Goal: Task Accomplishment & Management: Manage account settings

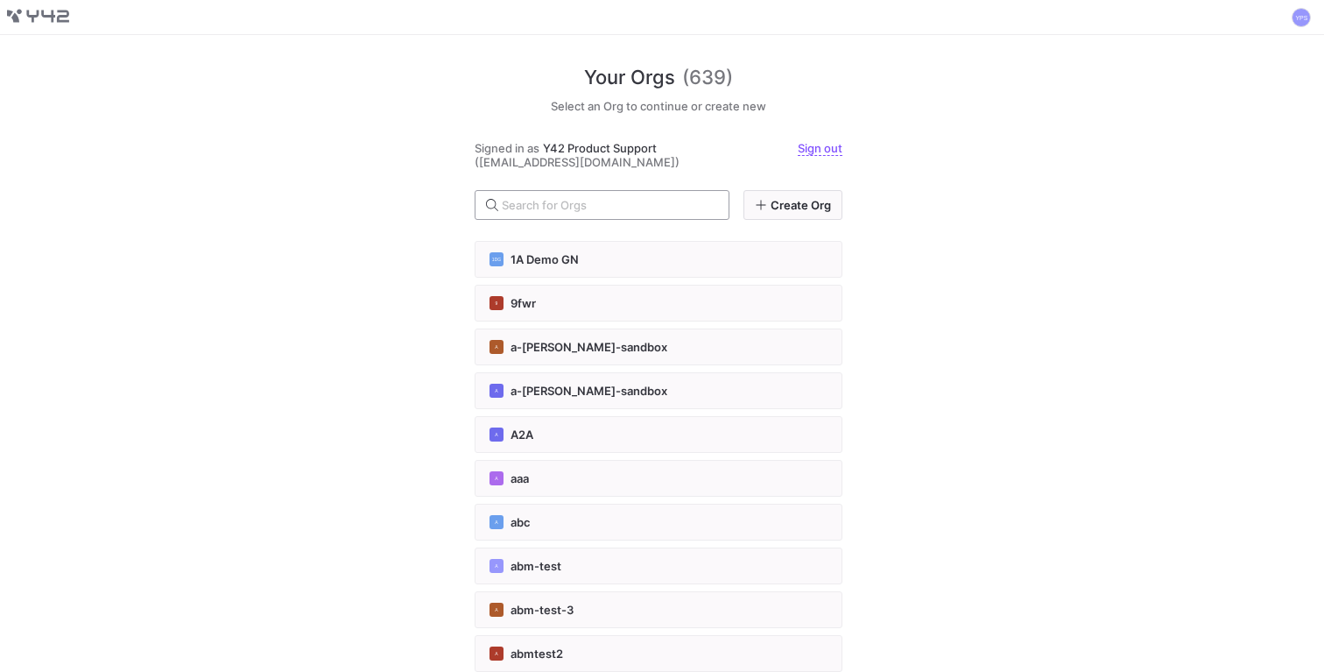
click at [554, 207] on input "text" at bounding box center [608, 205] width 213 height 14
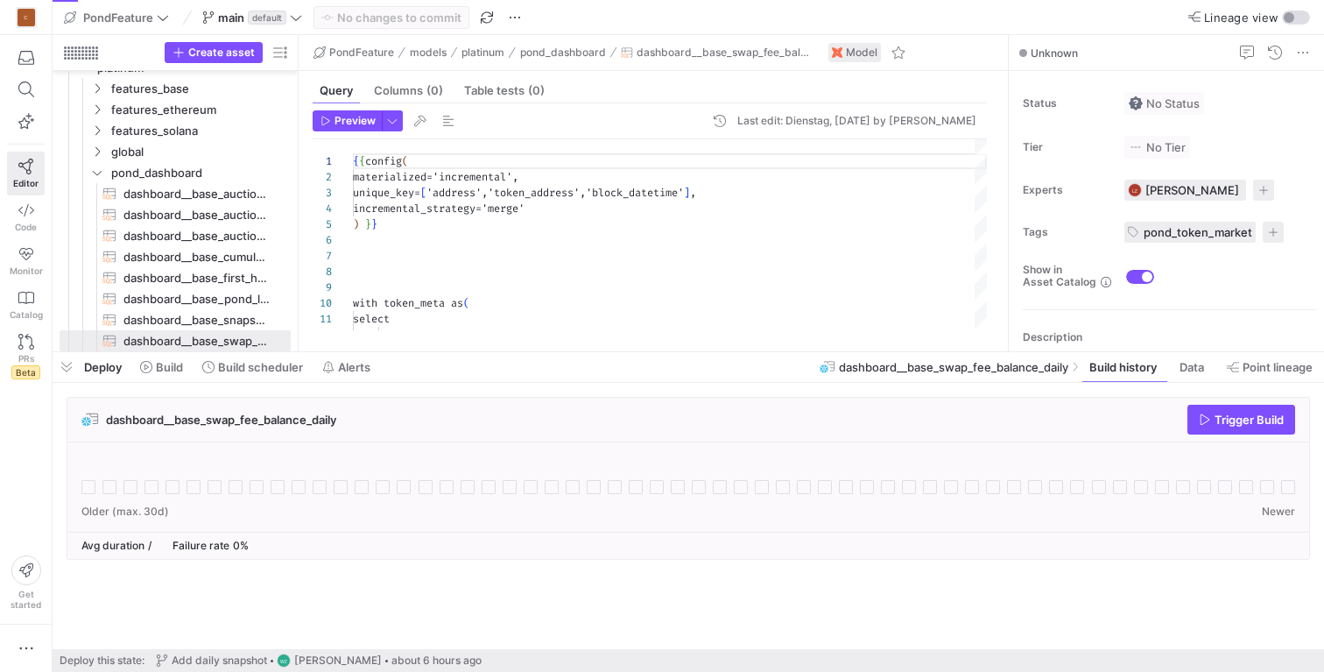
scroll to position [158, 0]
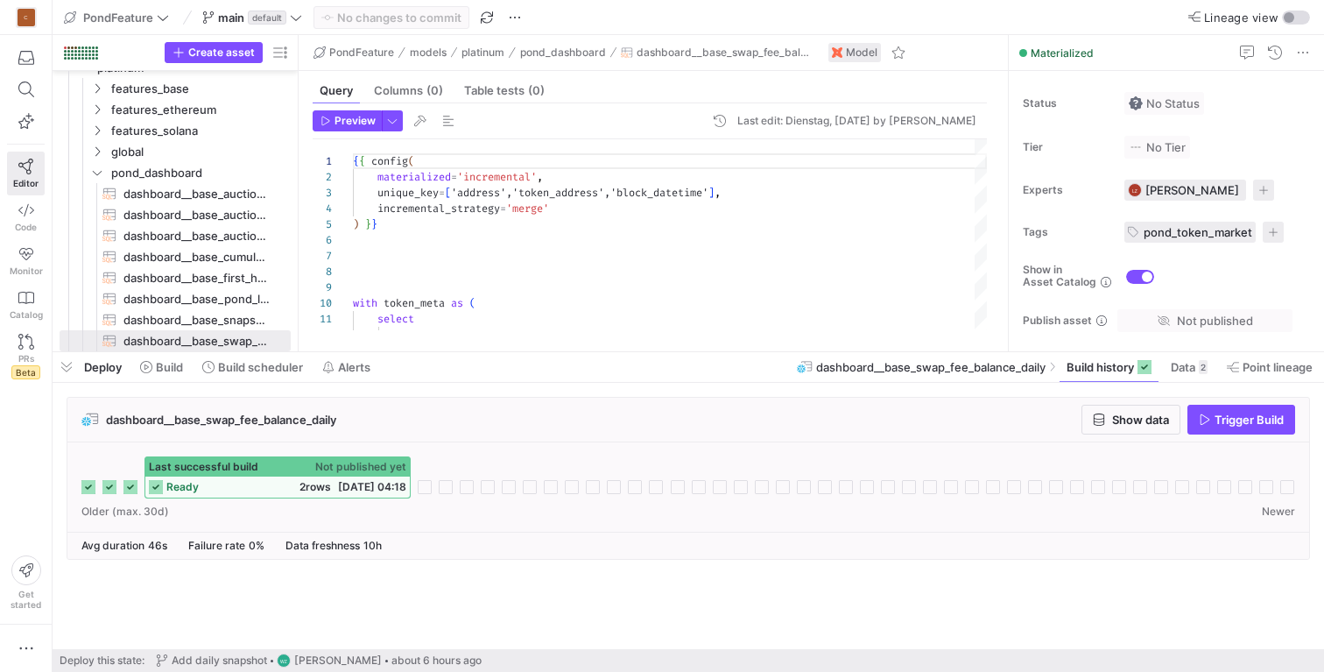
click at [255, 470] on span "Last successful build" at bounding box center [203, 467] width 109 height 12
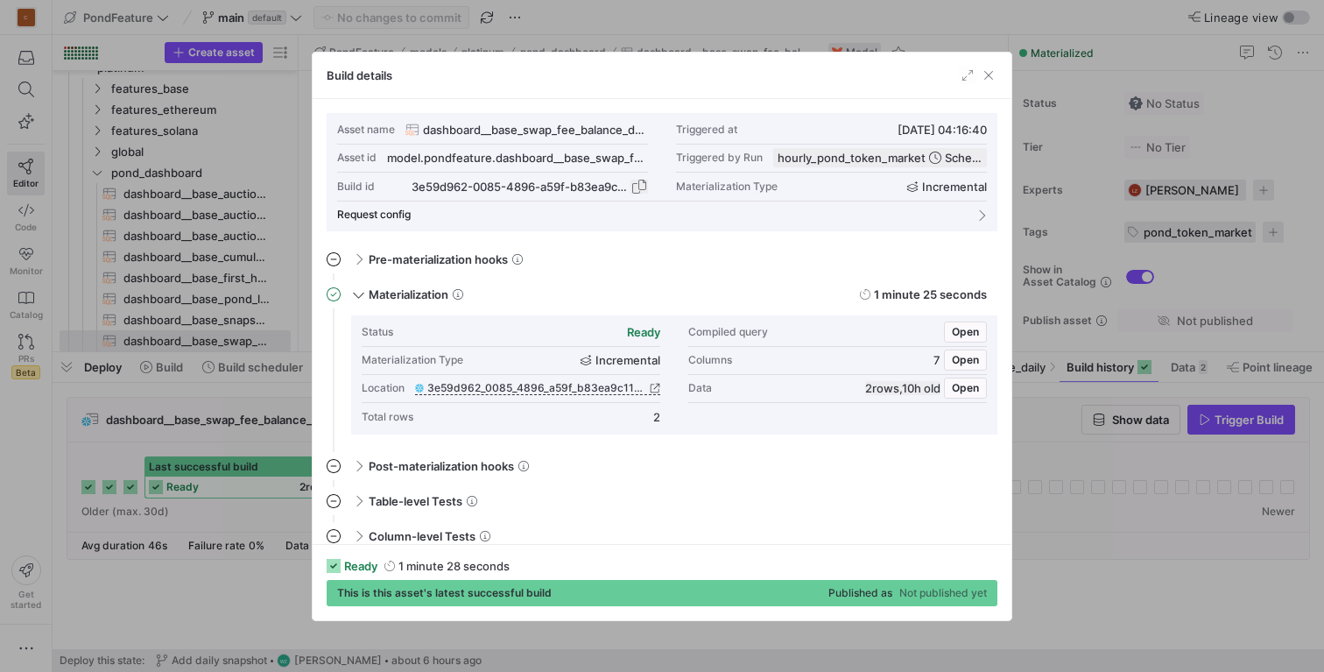
click at [640, 187] on span "button" at bounding box center [640, 187] width 18 height 18
click at [982, 81] on span "button" at bounding box center [989, 76] width 18 height 18
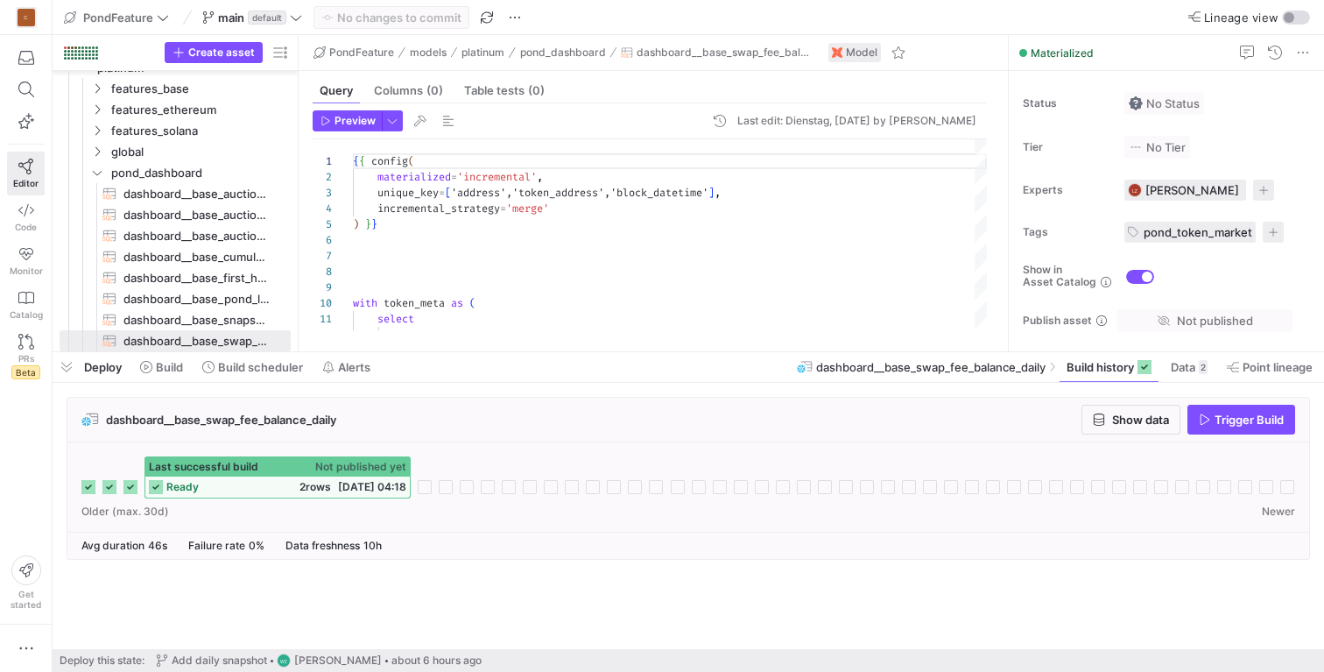
click at [384, 588] on cdk-virtual-scroll-viewport "dashboard__base_swap_fee_balance_daily Show data Trigger Build Last successful …" at bounding box center [689, 523] width 1272 height 252
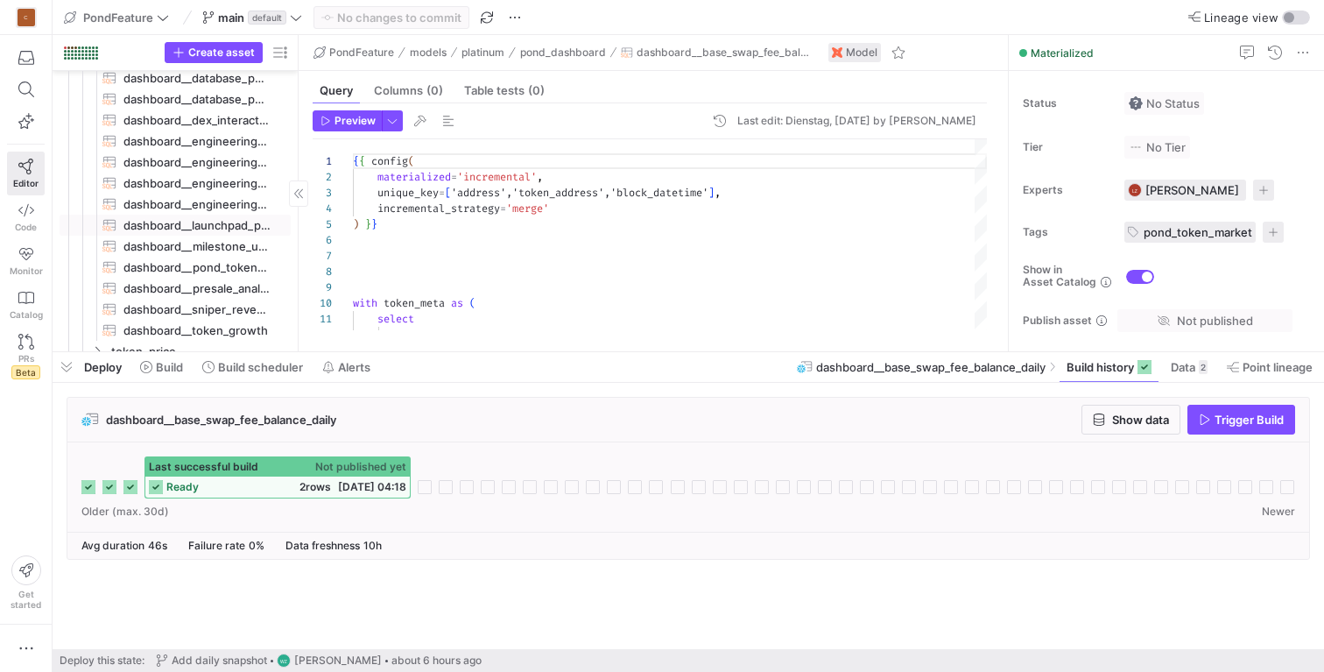
scroll to position [470, 0]
click at [294, 18] on icon at bounding box center [296, 17] width 12 height 12
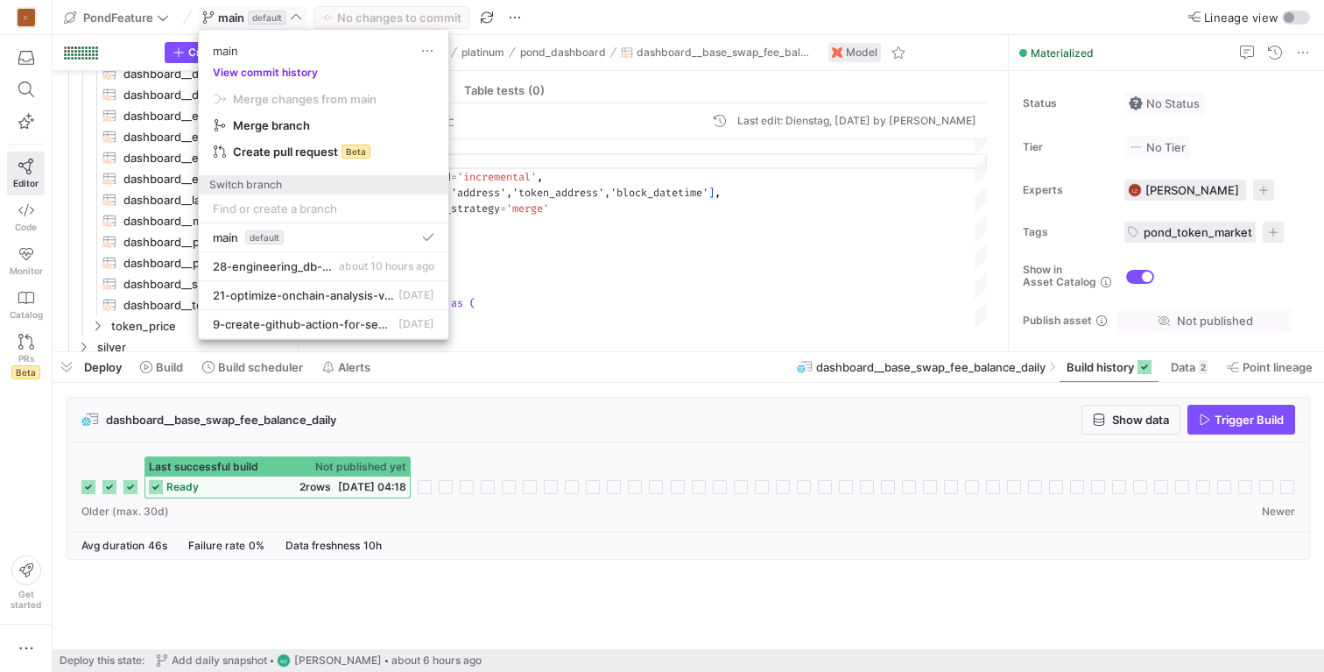
click at [286, 70] on button "View commit history" at bounding box center [265, 73] width 133 height 12
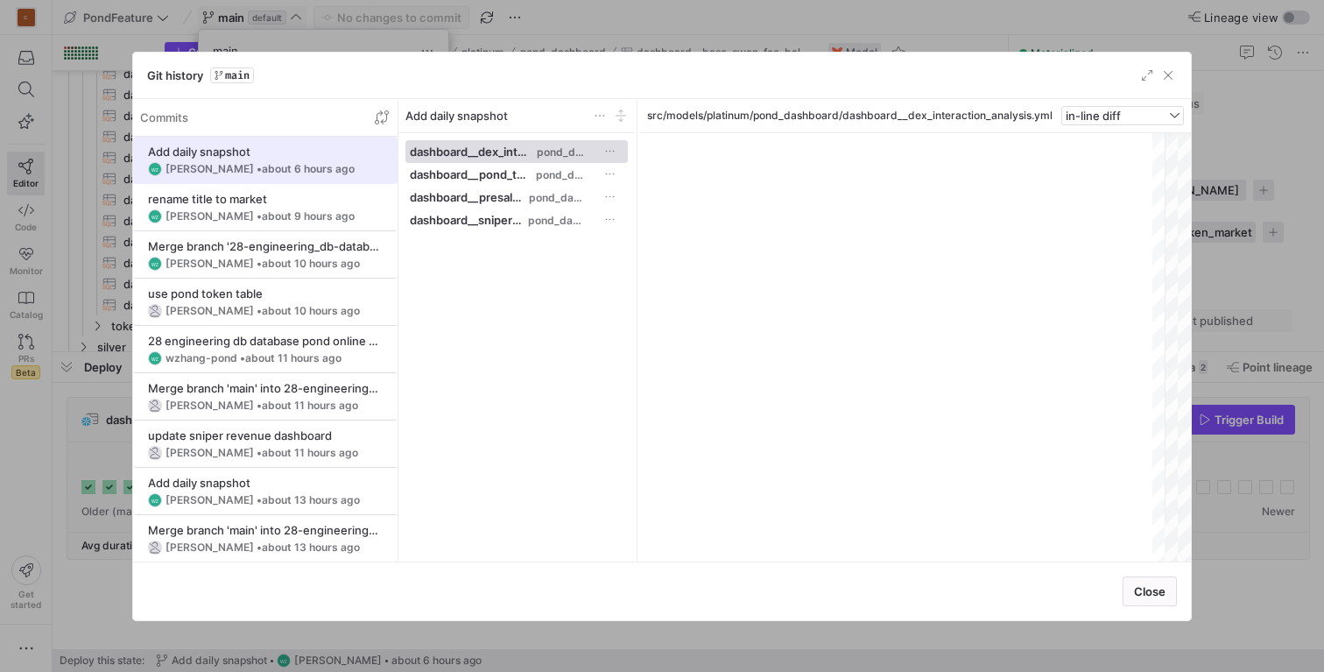
scroll to position [158, 0]
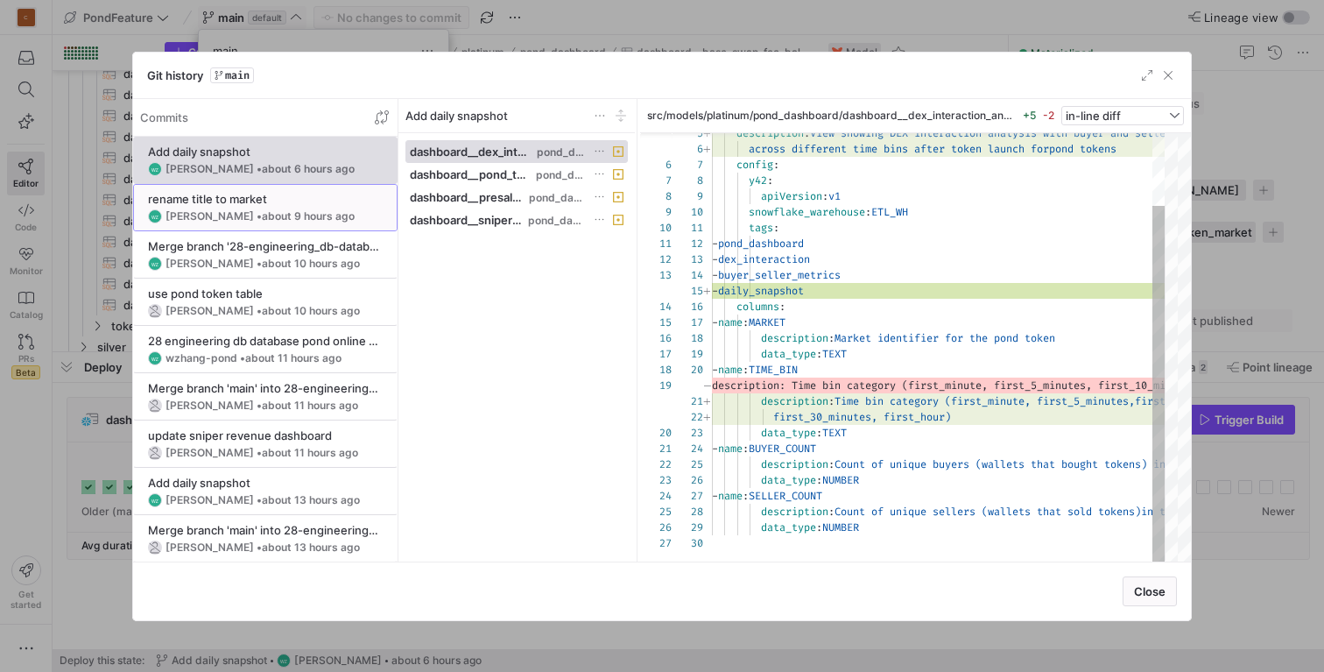
click at [308, 214] on span "about 9 hours ago" at bounding box center [308, 215] width 93 height 13
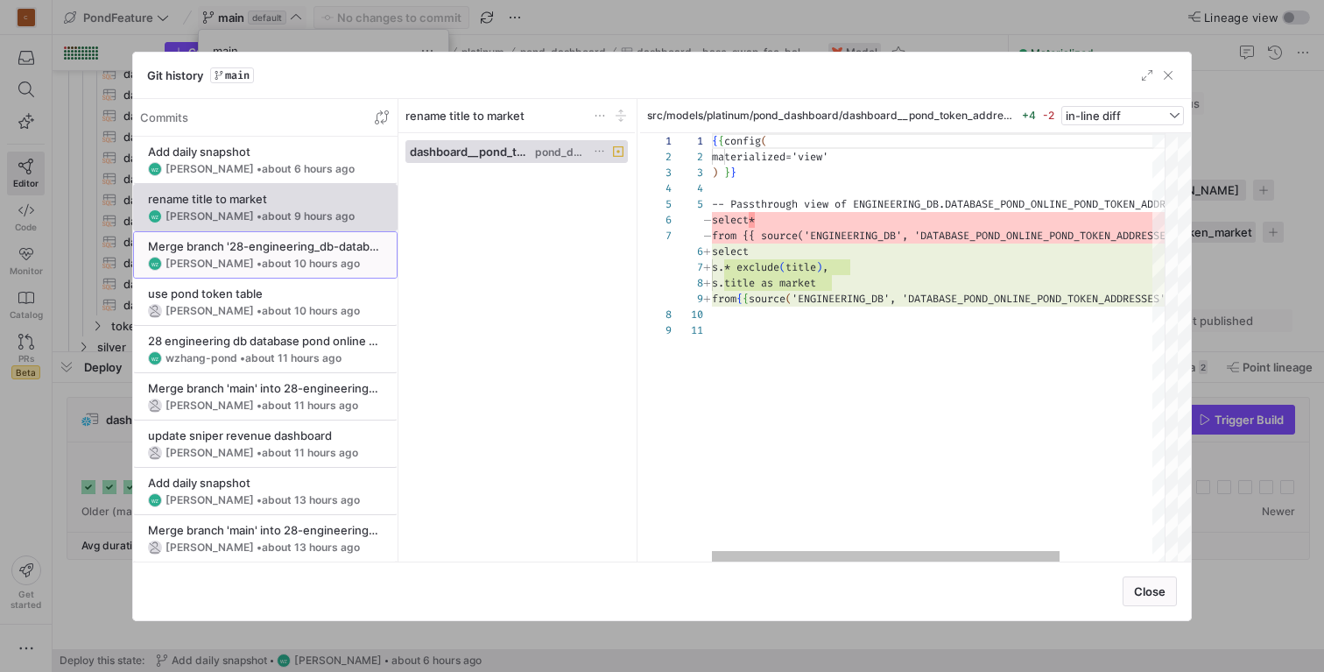
click at [307, 244] on div "Merge branch '28-engineering_db-database_pond_online-pond_token_addresses'" at bounding box center [265, 246] width 235 height 14
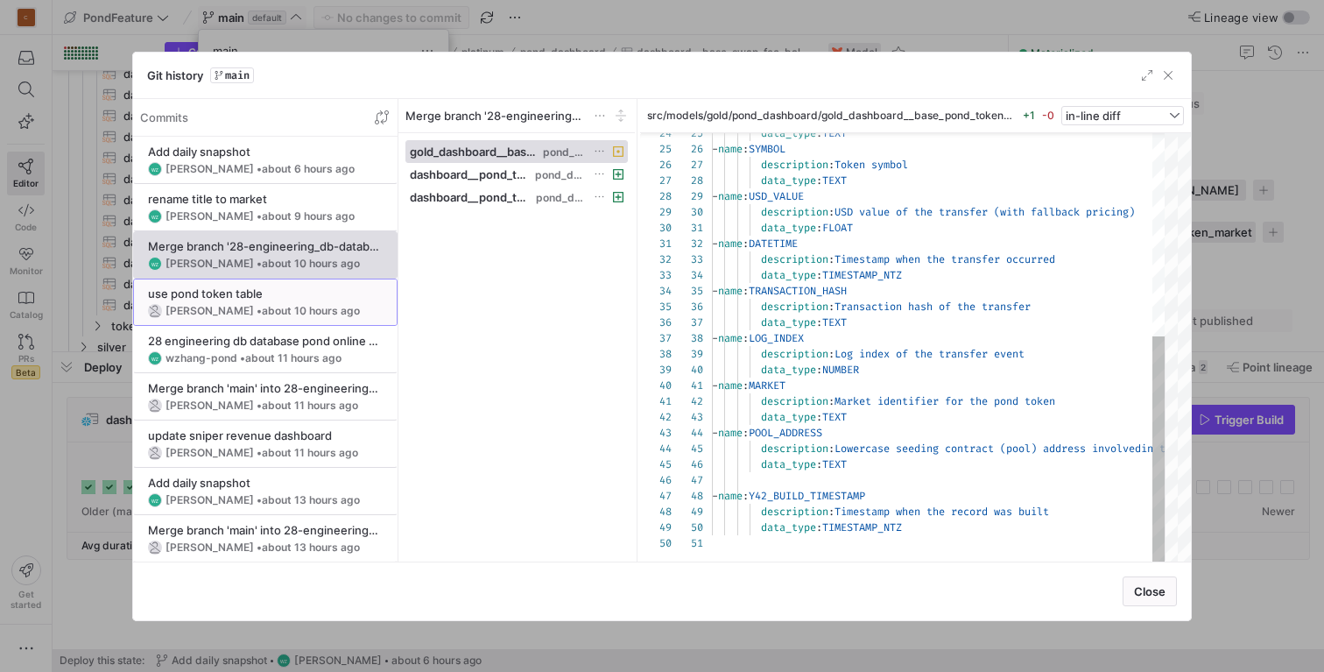
click at [293, 306] on span "about 10 hours ago" at bounding box center [311, 310] width 98 height 13
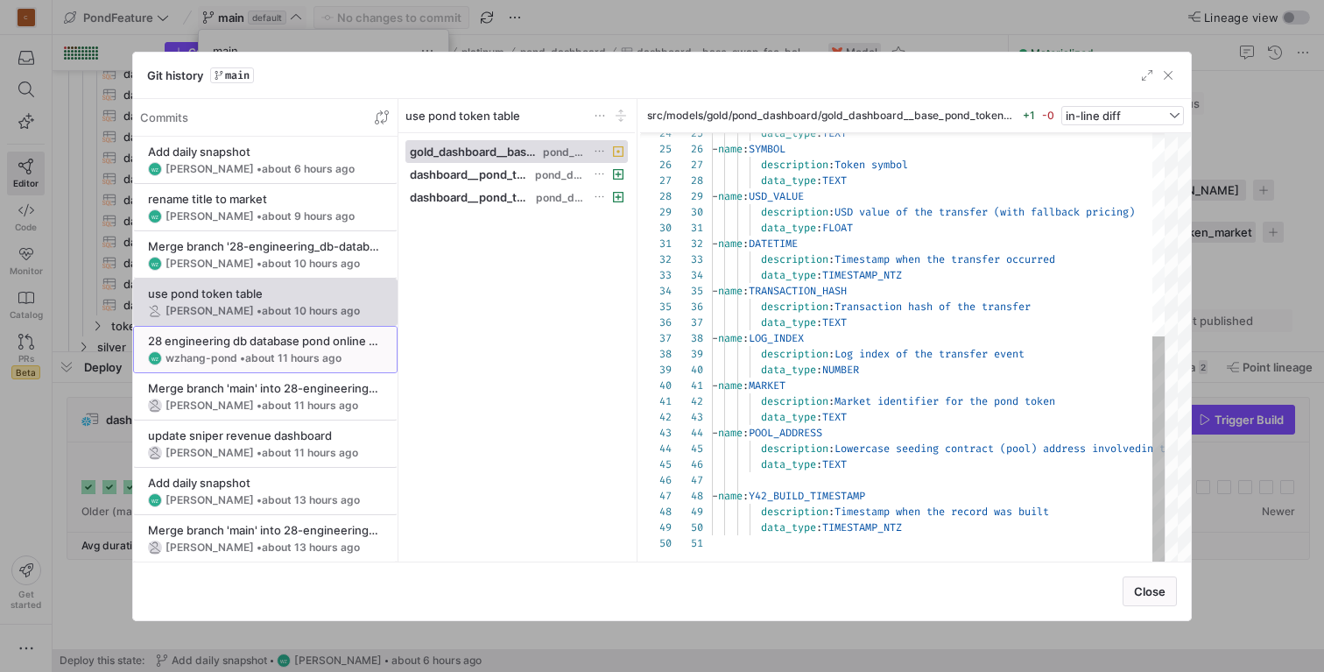
click at [286, 345] on div "28 engineering db database pond online pond token addresses (#31)" at bounding box center [265, 341] width 235 height 14
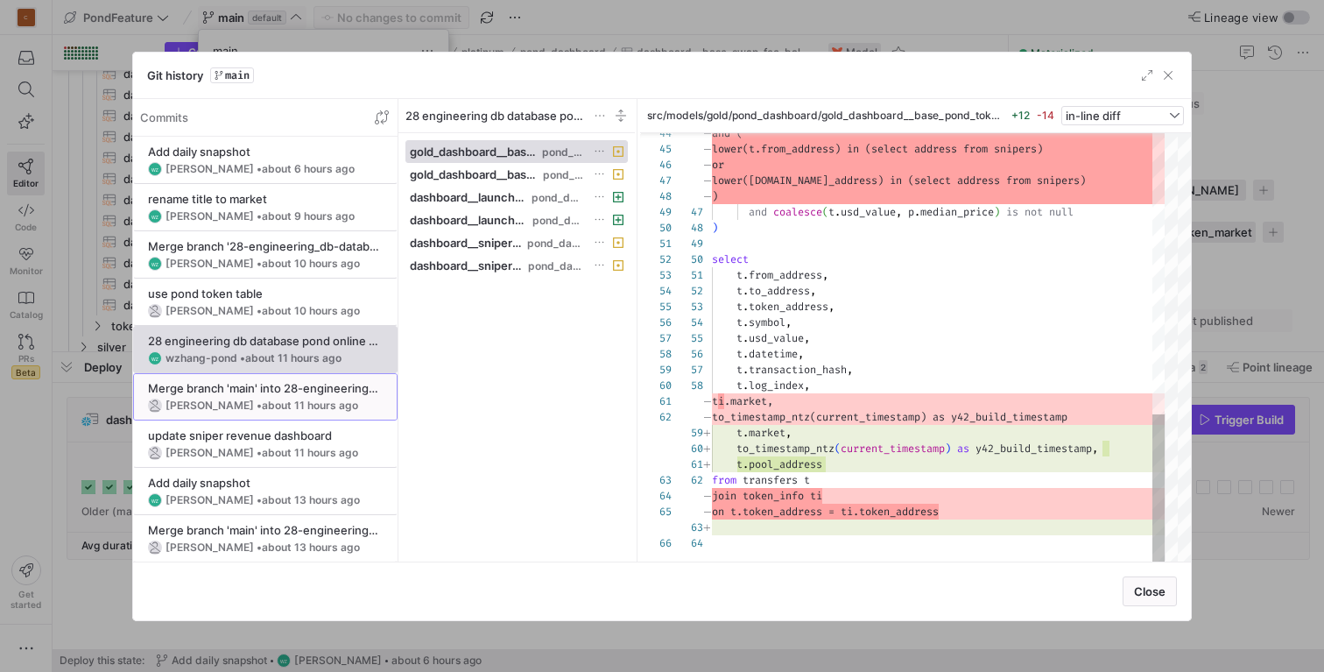
click at [272, 382] on div "Merge branch 'main' into 28-engineering_db-database_pond_online-pond_token_addr…" at bounding box center [265, 388] width 235 height 14
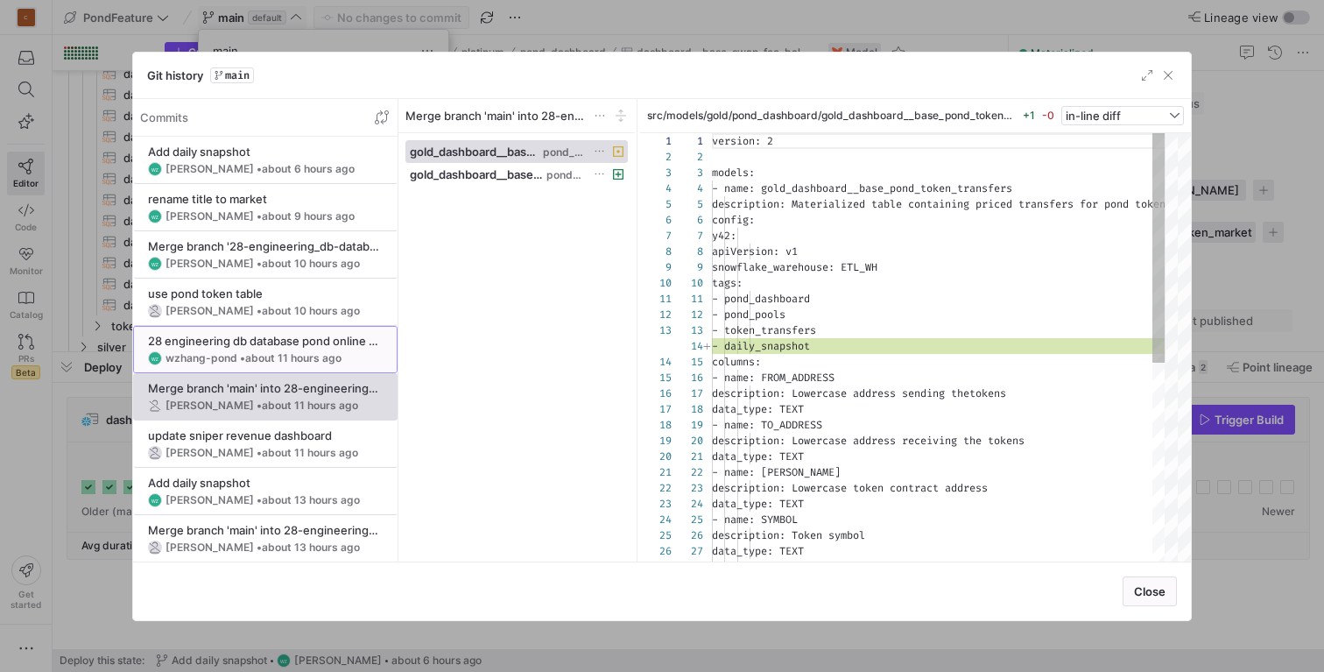
click at [271, 352] on span "about 11 hours ago" at bounding box center [293, 357] width 96 height 13
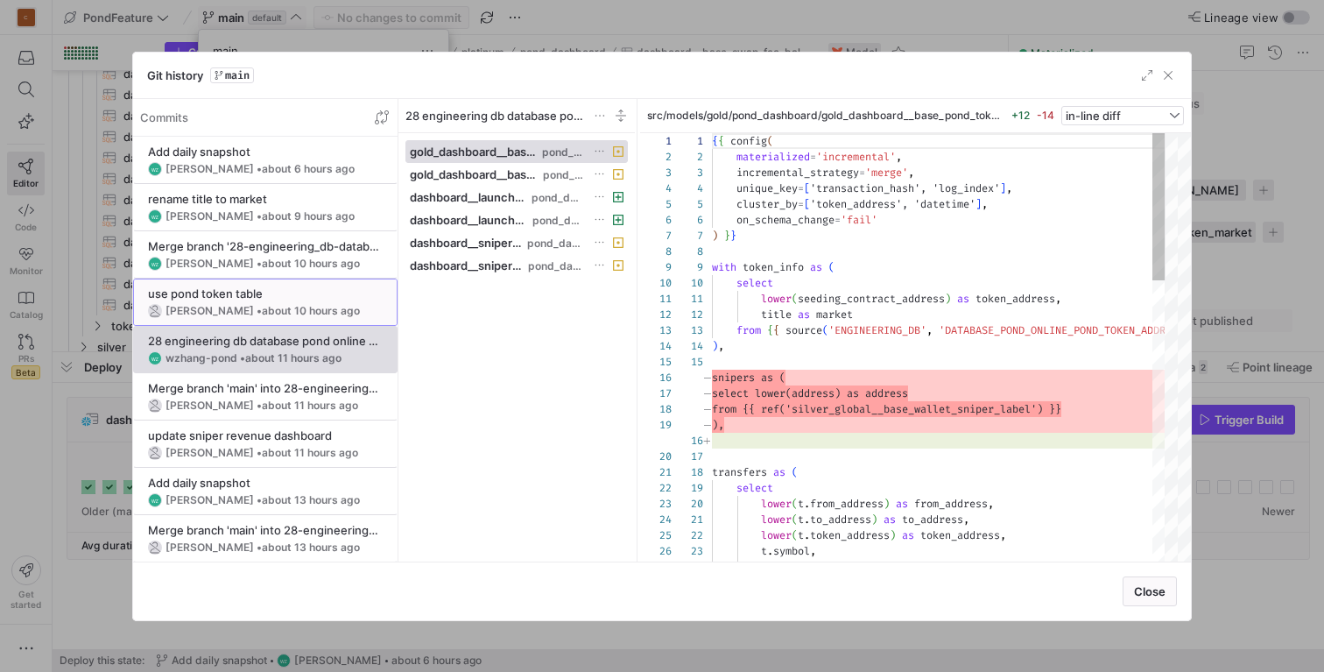
click at [259, 295] on div "use pond token table" at bounding box center [265, 293] width 235 height 14
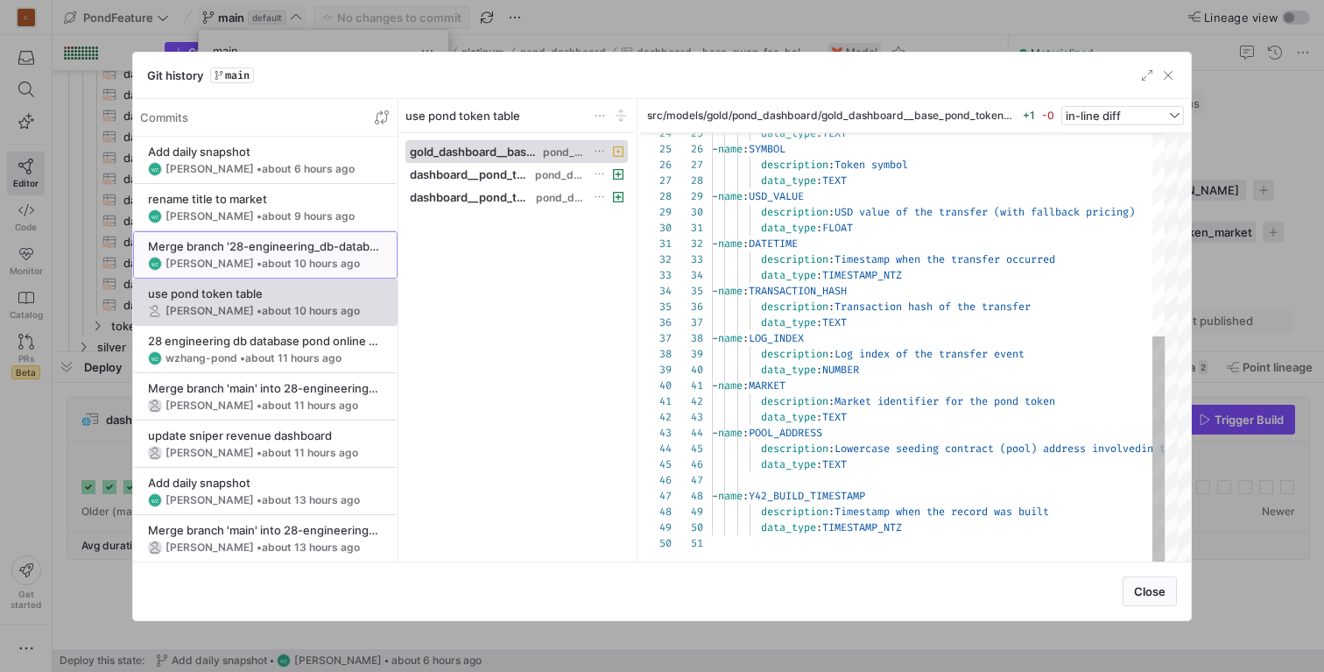
click at [217, 254] on y42-git-commit-item "Merge branch '28-engineering_db-database_pond_online-pond_token_addresses' [PER…" at bounding box center [265, 255] width 235 height 32
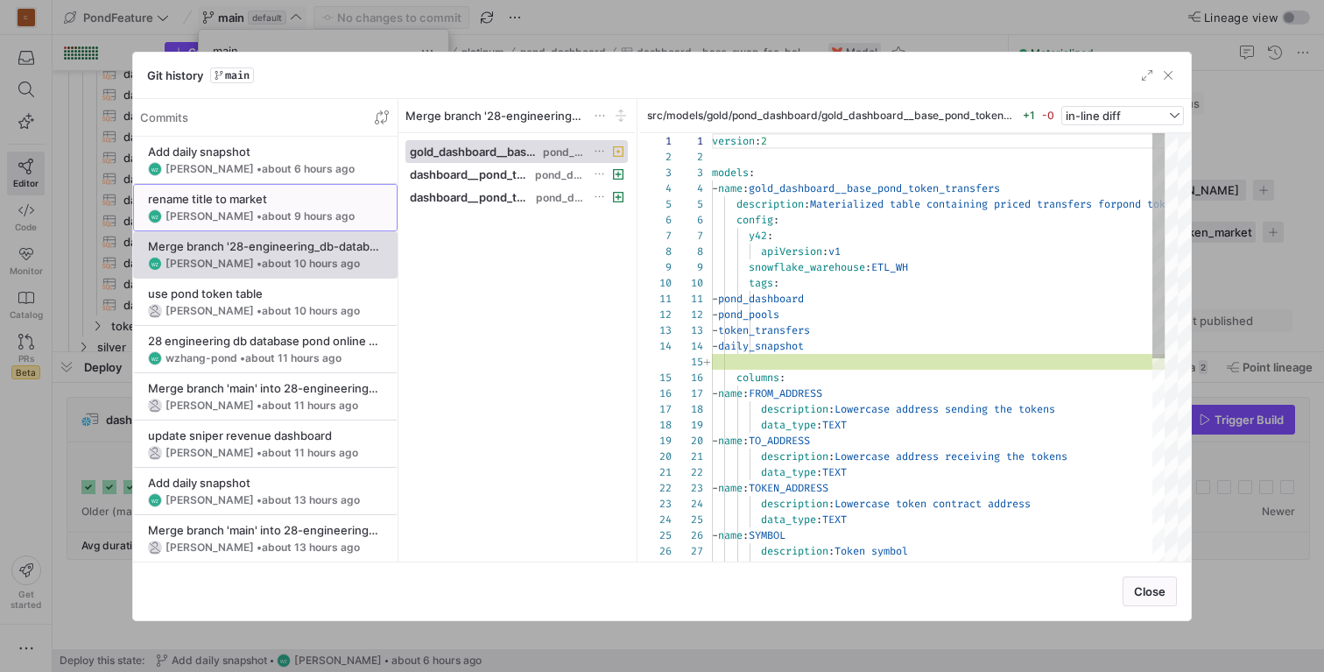
click at [244, 200] on div "rename title to market" at bounding box center [265, 199] width 235 height 14
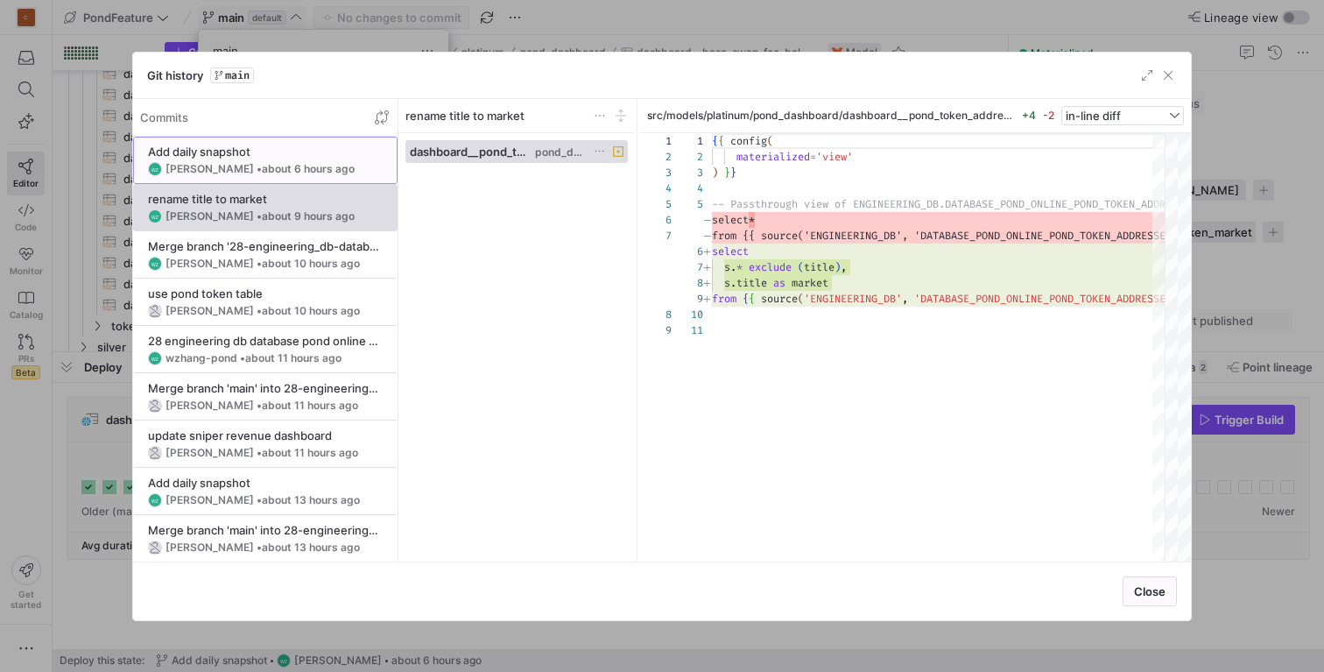
click at [235, 170] on div "[PERSON_NAME] • about 6 hours ago" at bounding box center [260, 169] width 189 height 12
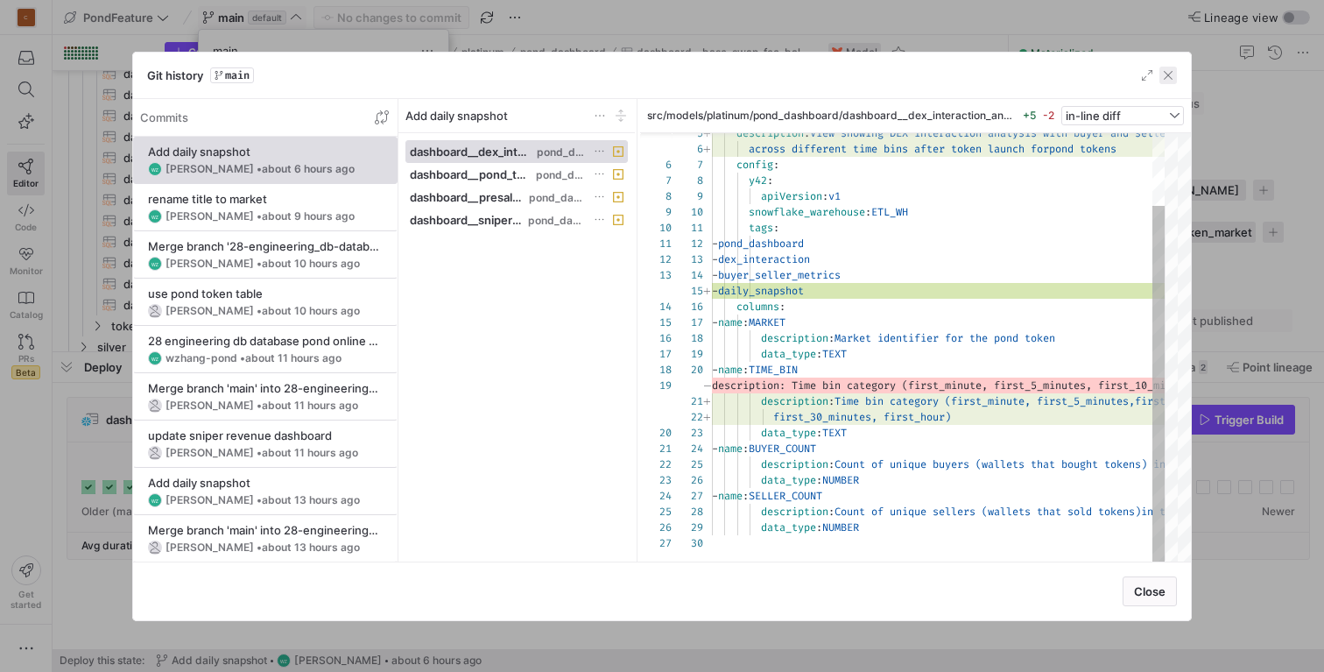
click at [1171, 74] on span "button" at bounding box center [1169, 76] width 18 height 18
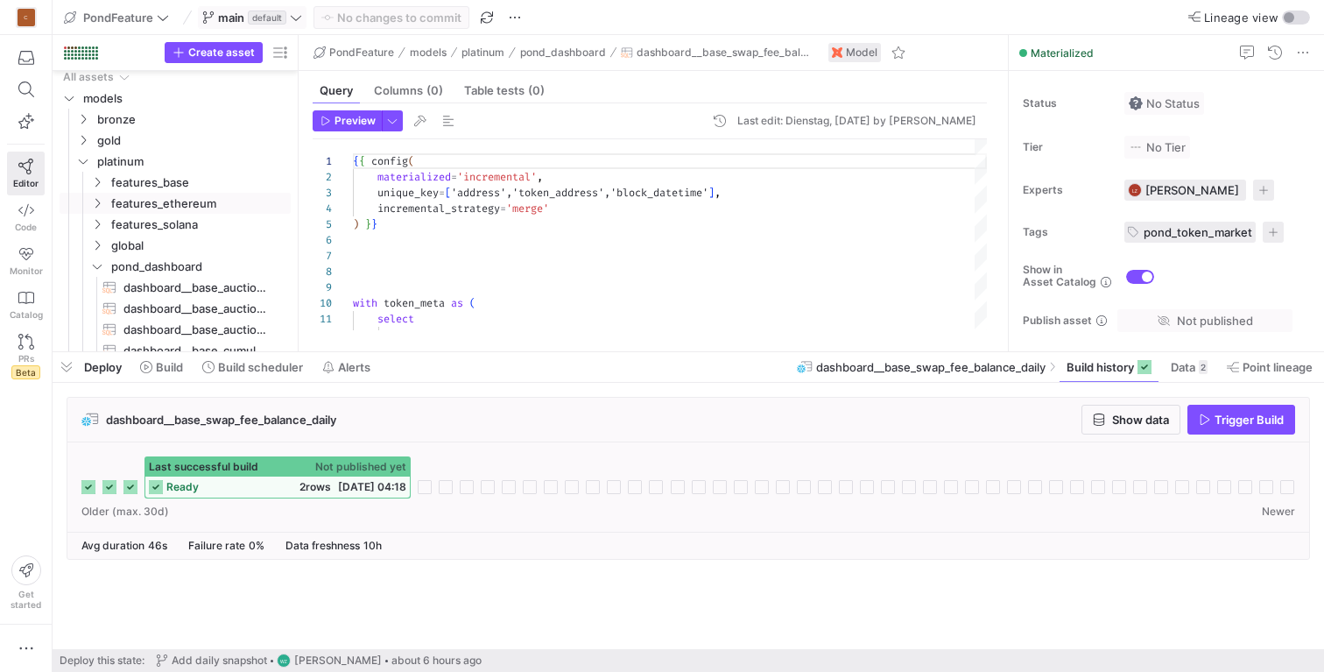
scroll to position [1, 0]
click at [295, 17] on icon at bounding box center [296, 17] width 12 height 12
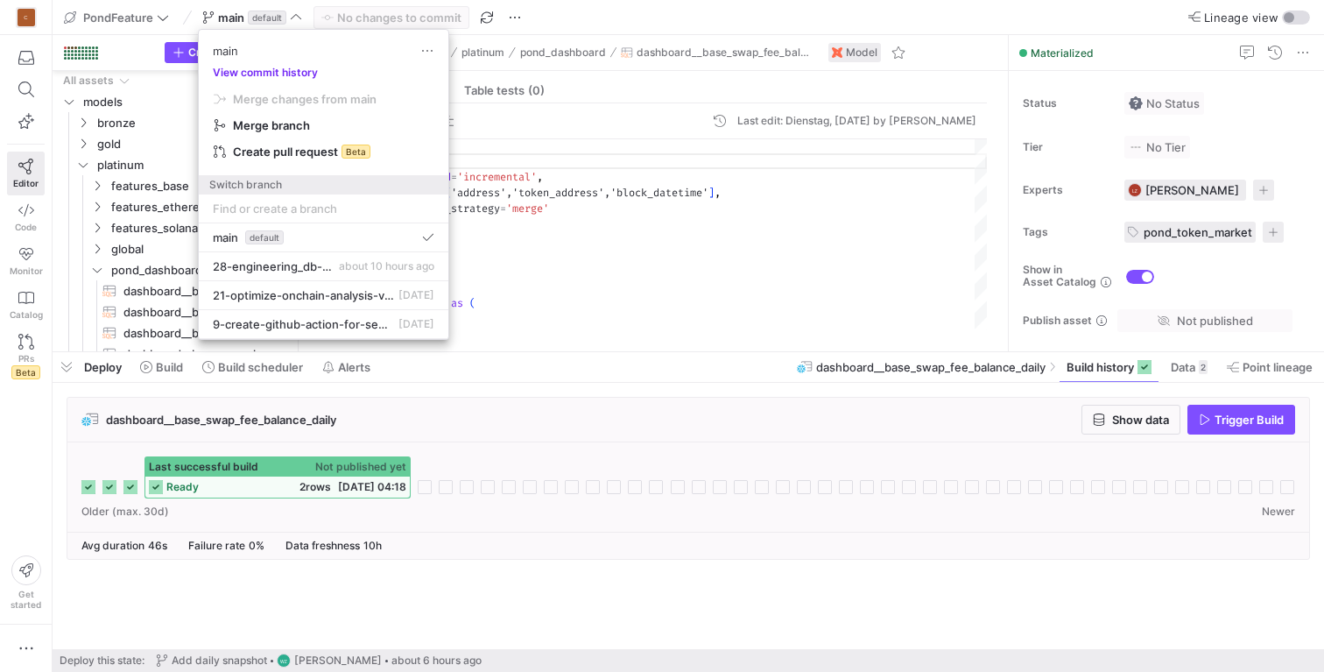
click at [283, 71] on button "View commit history" at bounding box center [265, 73] width 133 height 12
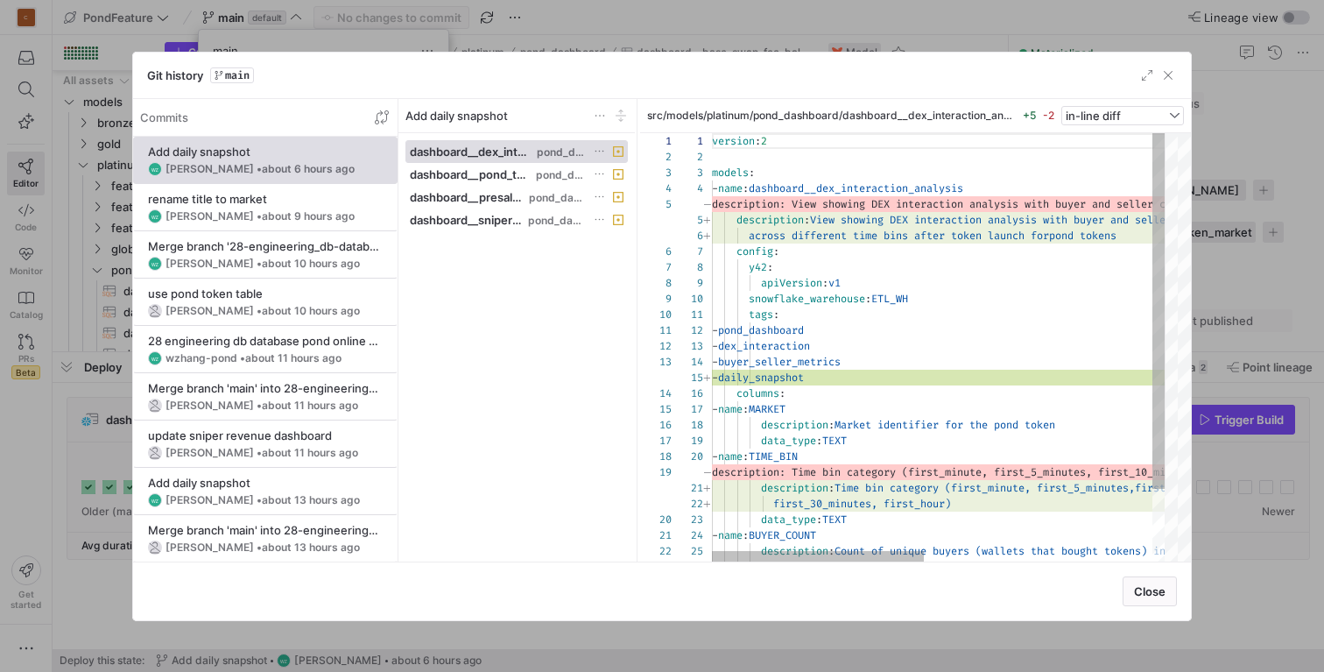
scroll to position [158, 0]
click at [276, 162] on div "WZ [PERSON_NAME] • about 6 hours ago" at bounding box center [265, 169] width 235 height 14
click at [600, 114] on span at bounding box center [600, 116] width 14 height 14
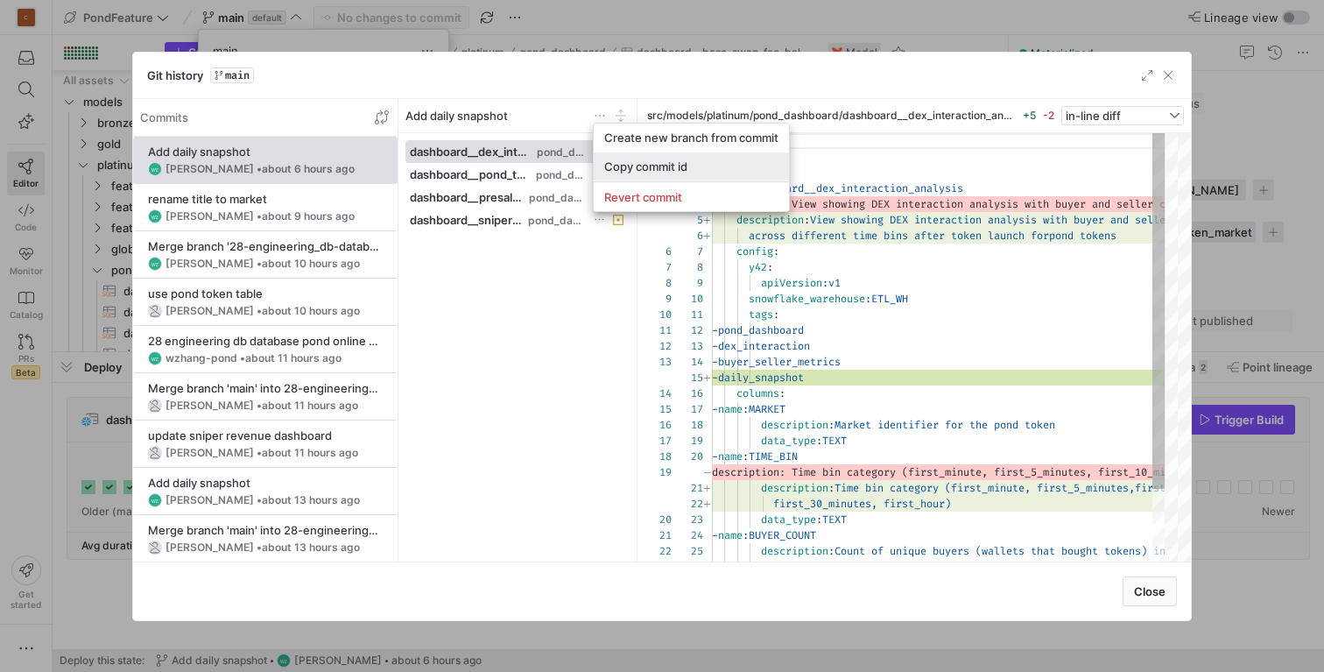
click at [639, 174] on button "Copy commit id" at bounding box center [691, 166] width 195 height 28
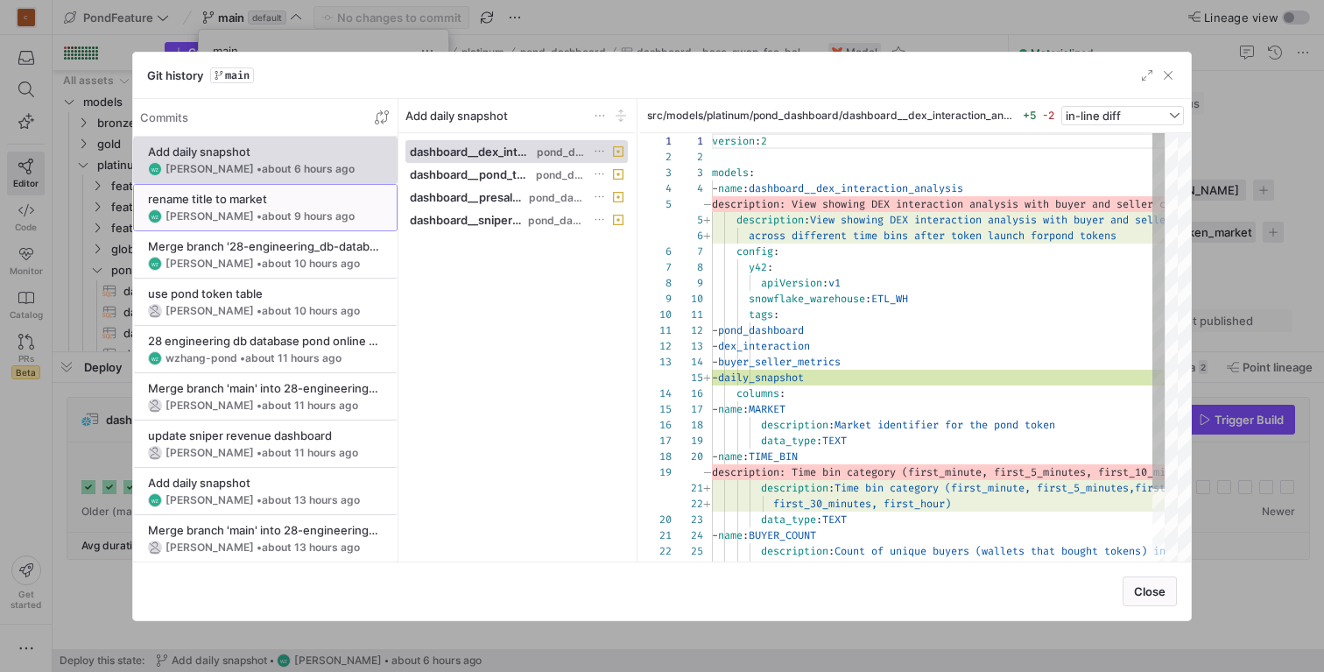
click at [213, 215] on div "[PERSON_NAME] • about 9 hours ago" at bounding box center [260, 216] width 189 height 12
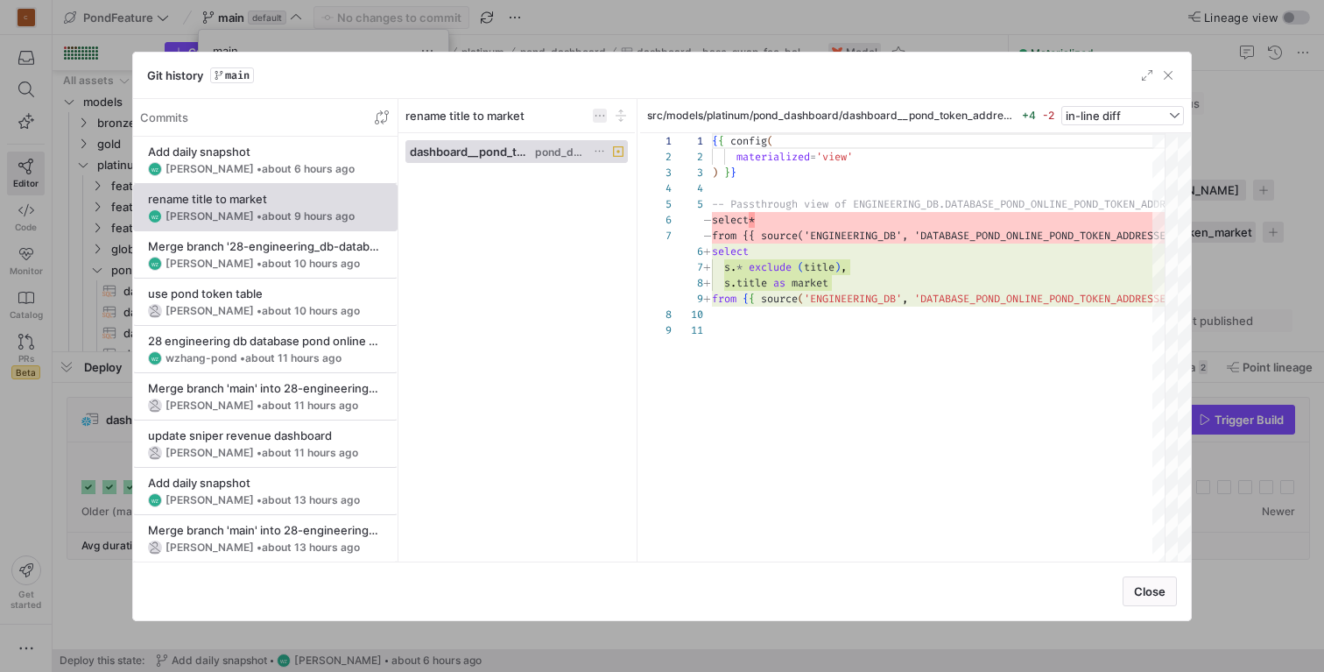
click at [604, 111] on span at bounding box center [600, 116] width 14 height 14
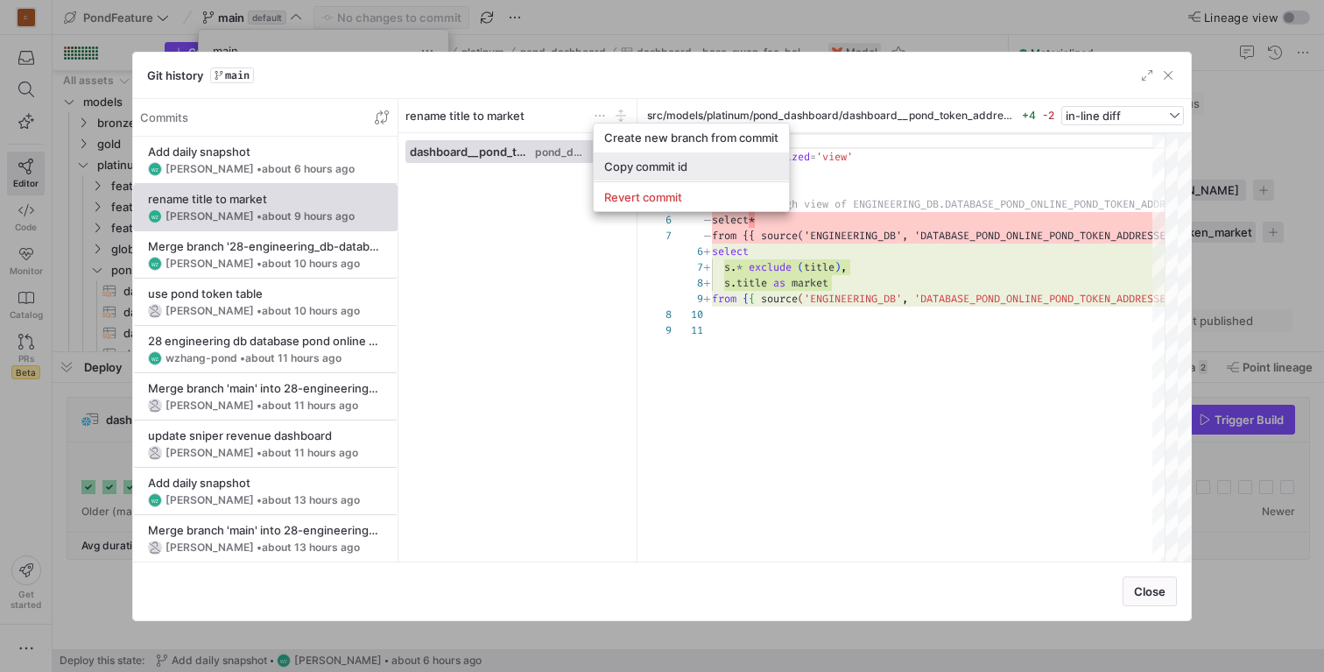
click at [652, 166] on span "Copy commit id" at bounding box center [691, 166] width 174 height 14
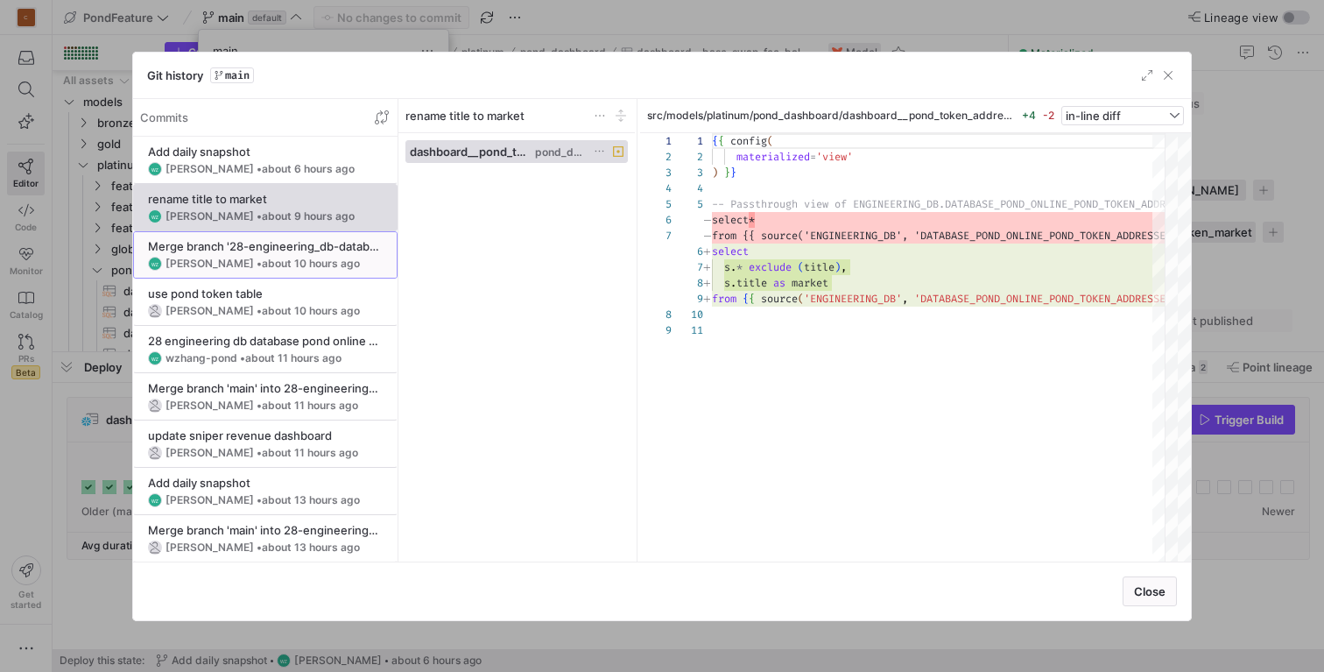
click at [237, 258] on div "[PERSON_NAME] • about 10 hours ago" at bounding box center [263, 264] width 194 height 12
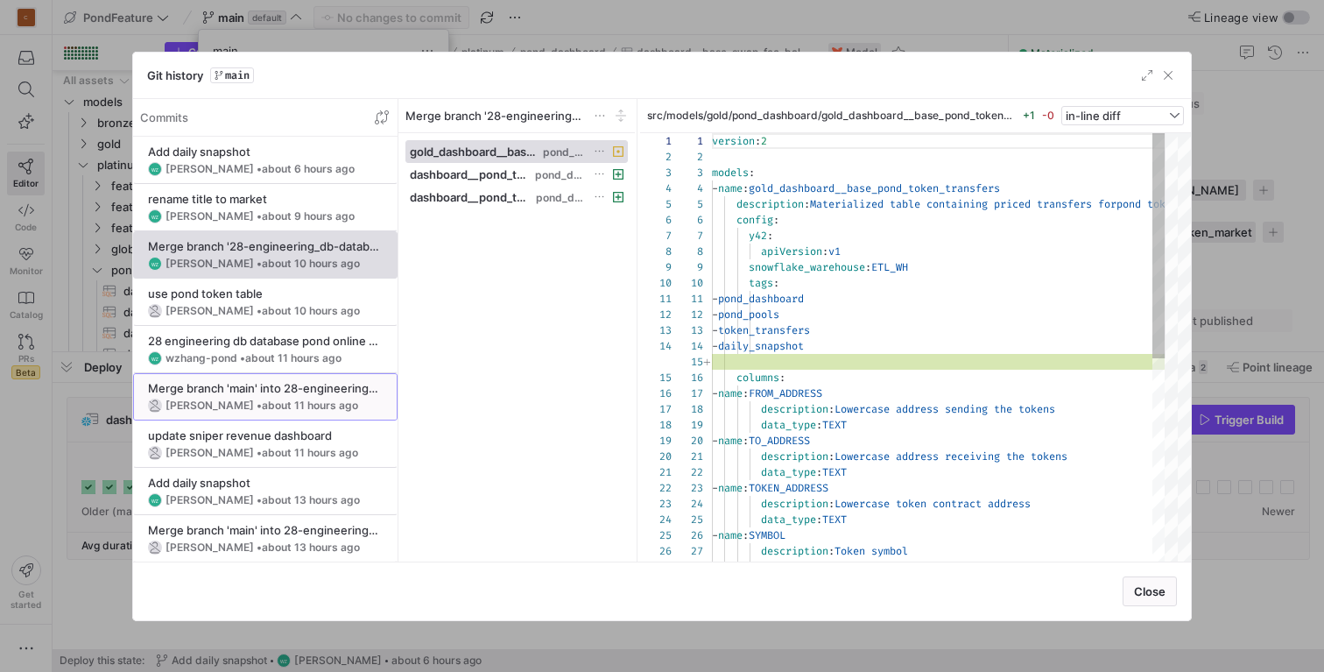
click at [230, 399] on div "[PERSON_NAME] • about 11 hours ago" at bounding box center [262, 405] width 193 height 12
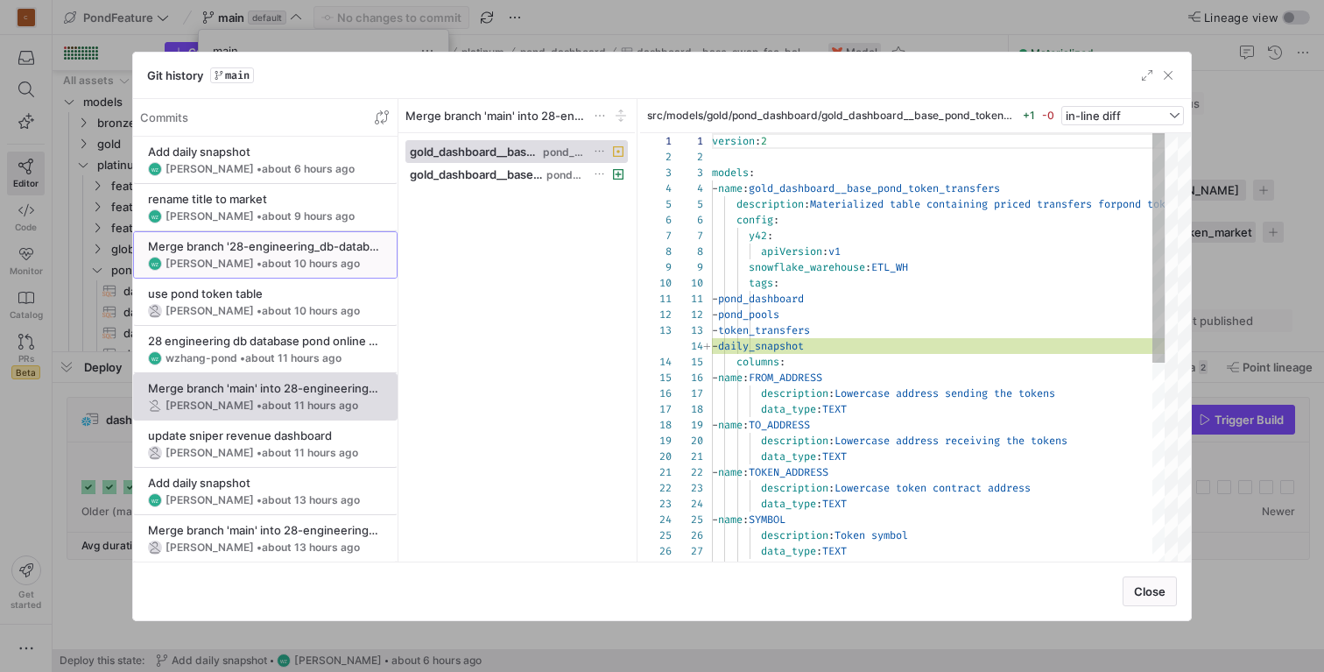
click at [242, 244] on div "Merge branch '28-engineering_db-database_pond_online-pond_token_addresses'" at bounding box center [265, 246] width 235 height 14
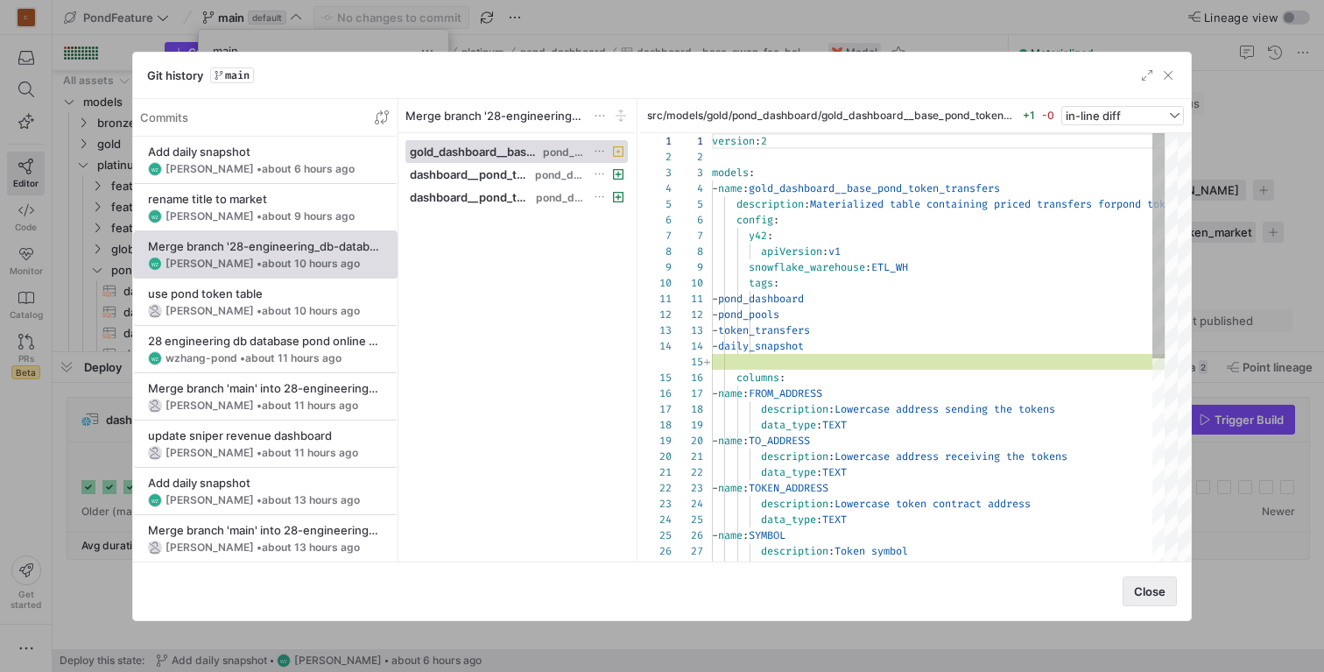
click at [1128, 602] on span "button" at bounding box center [1150, 591] width 53 height 28
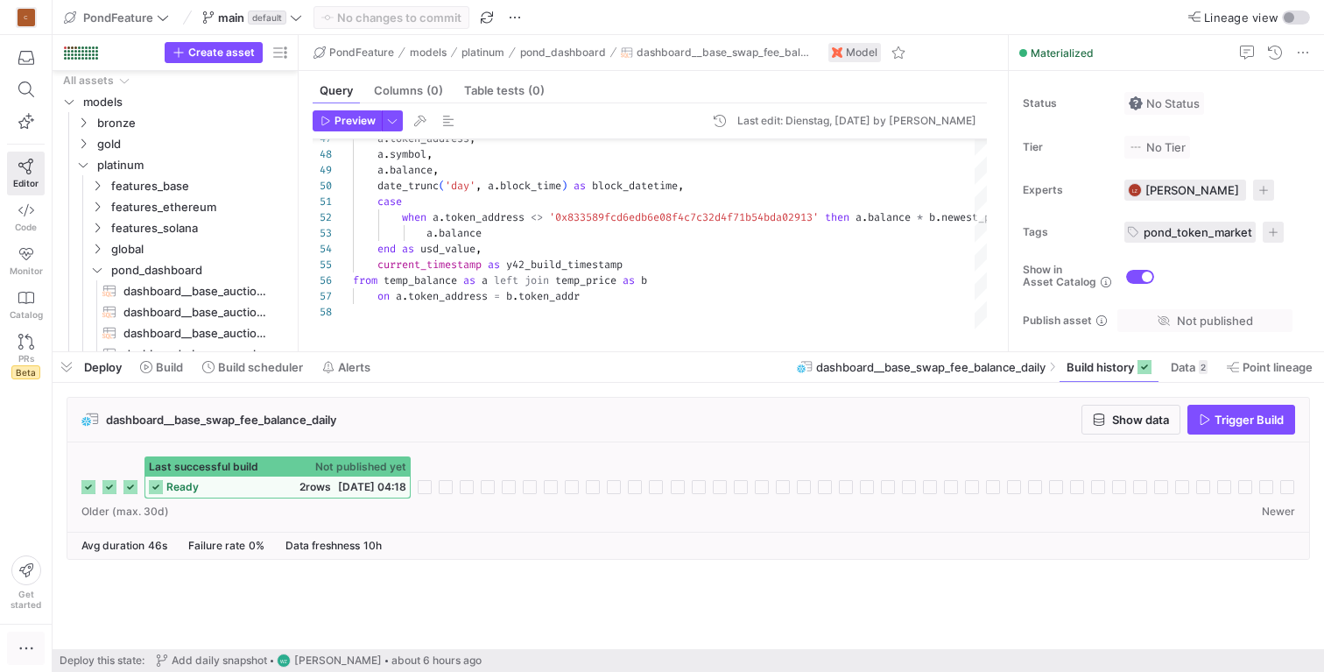
click at [25, 646] on icon "button" at bounding box center [27, 648] width 18 height 18
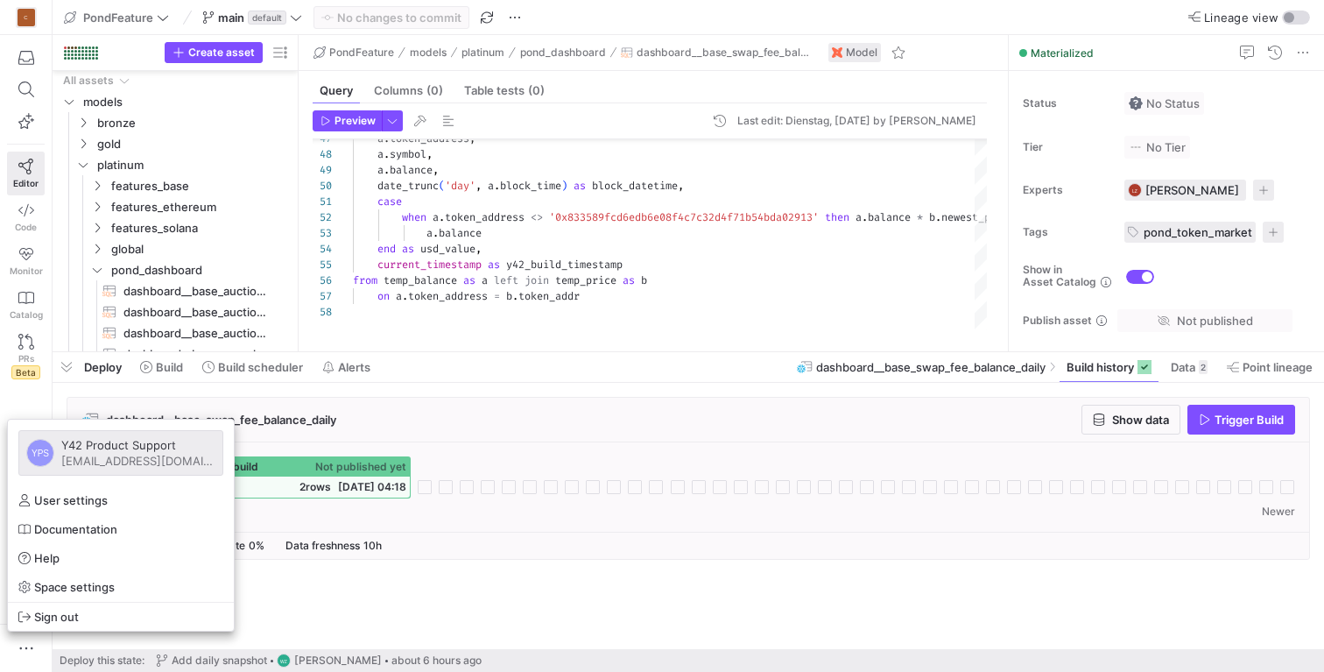
click at [20, 406] on div at bounding box center [662, 336] width 1324 height 672
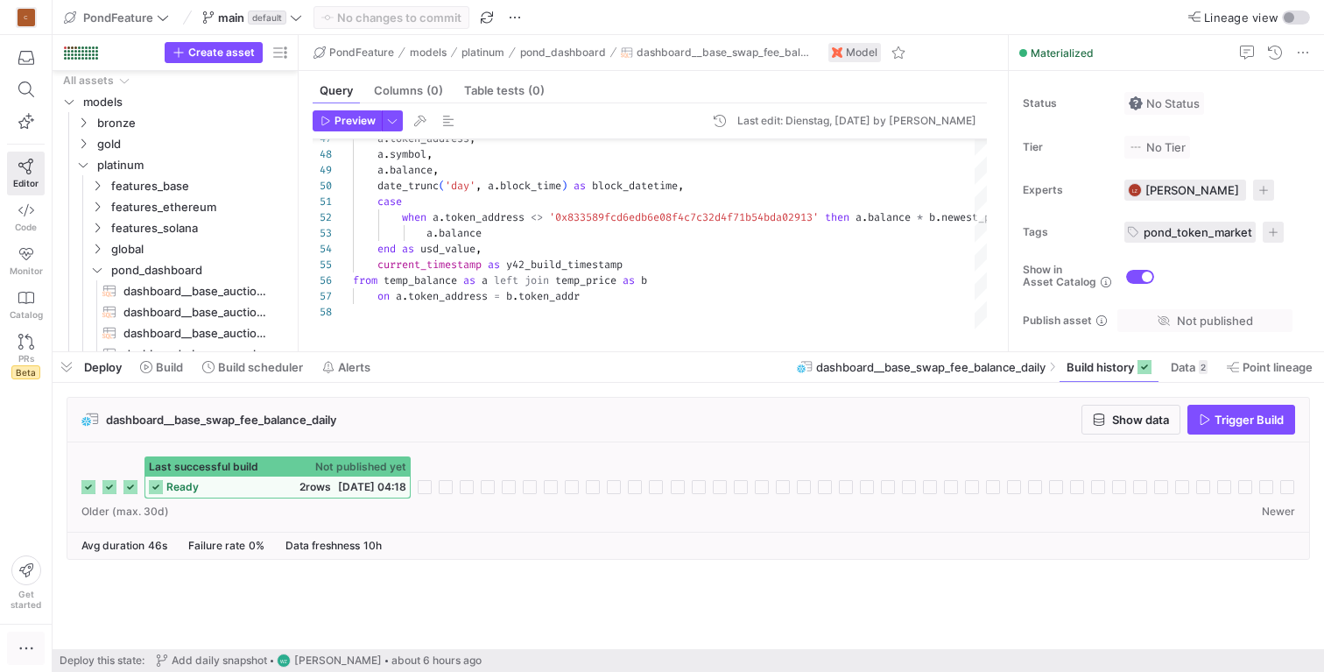
click at [24, 642] on icon "button" at bounding box center [27, 648] width 18 height 18
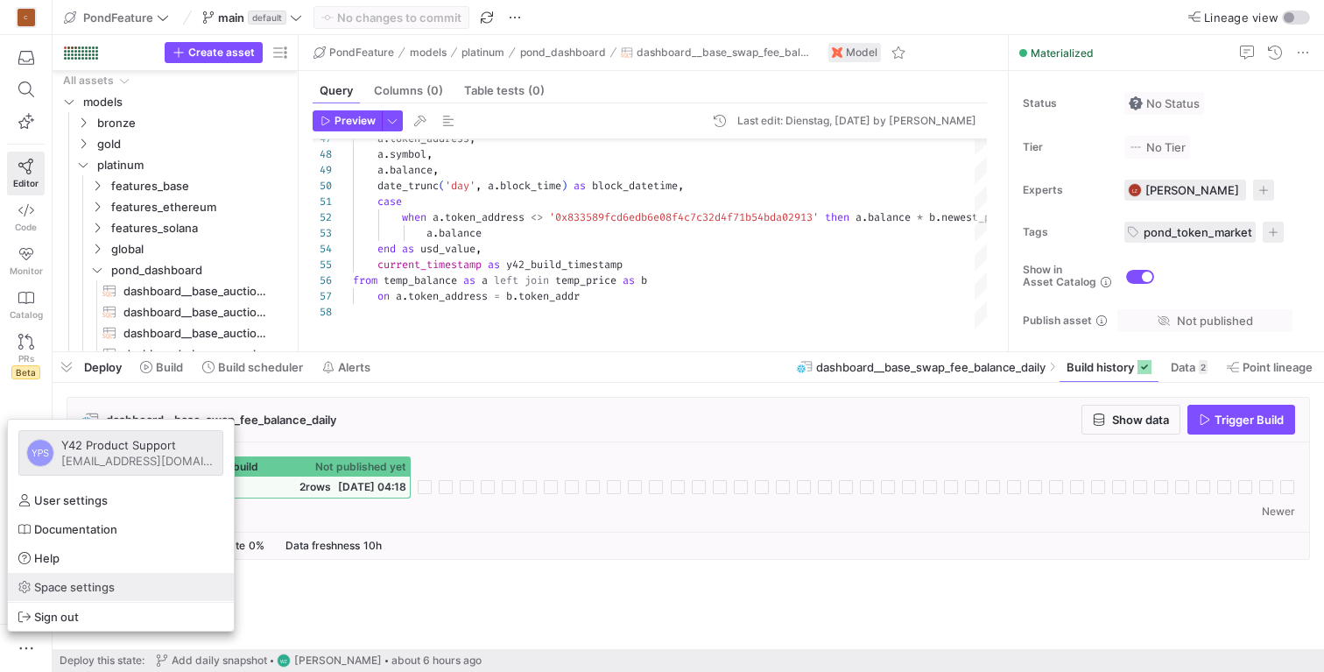
click at [59, 586] on span "Space settings" at bounding box center [74, 587] width 81 height 14
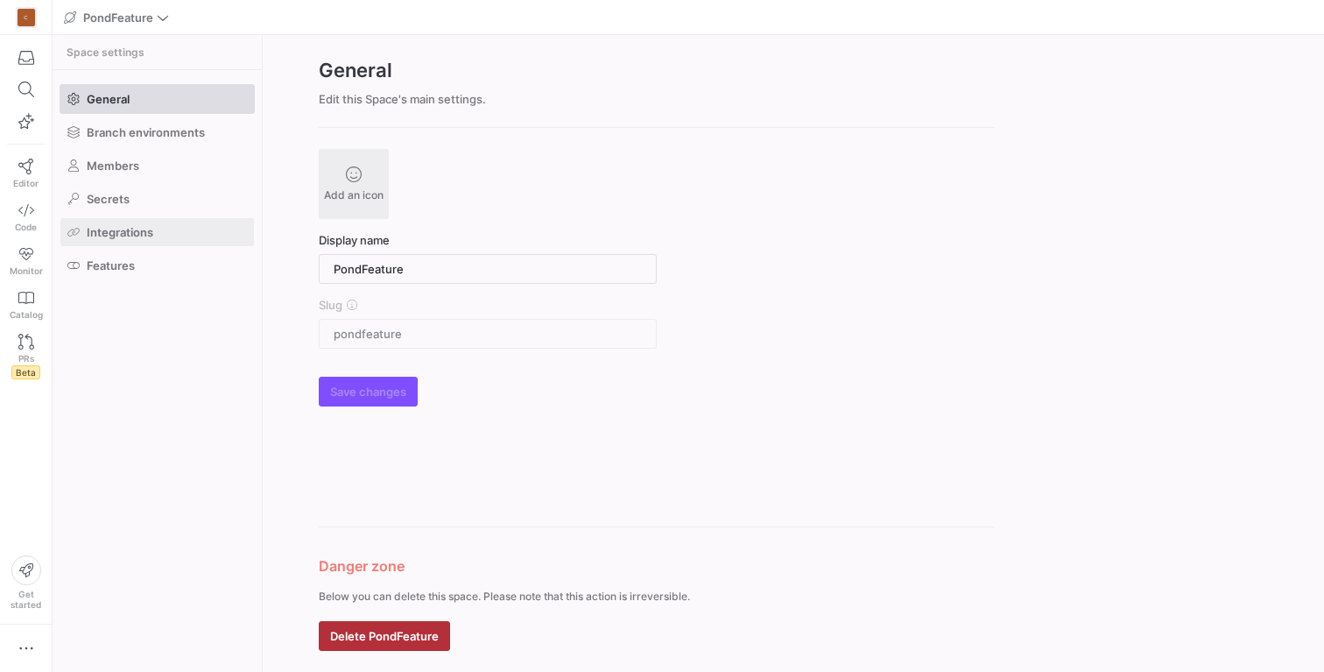
click at [105, 228] on span "Integrations" at bounding box center [120, 232] width 67 height 14
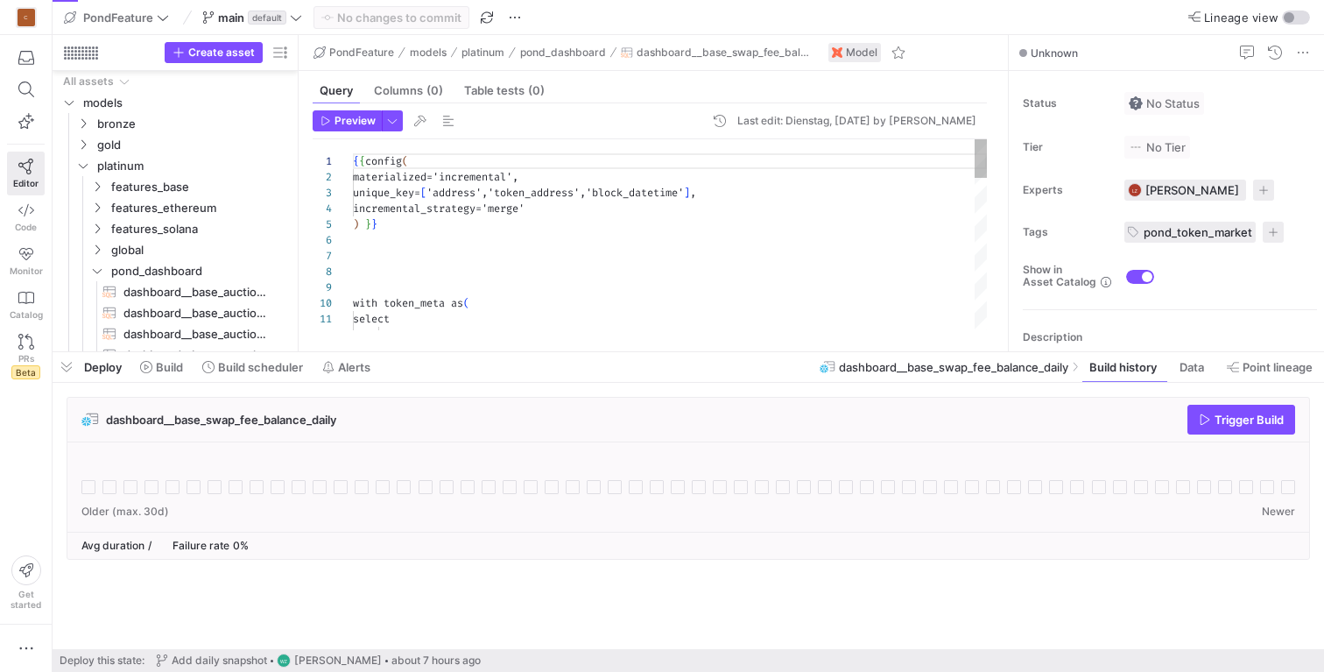
scroll to position [158, 0]
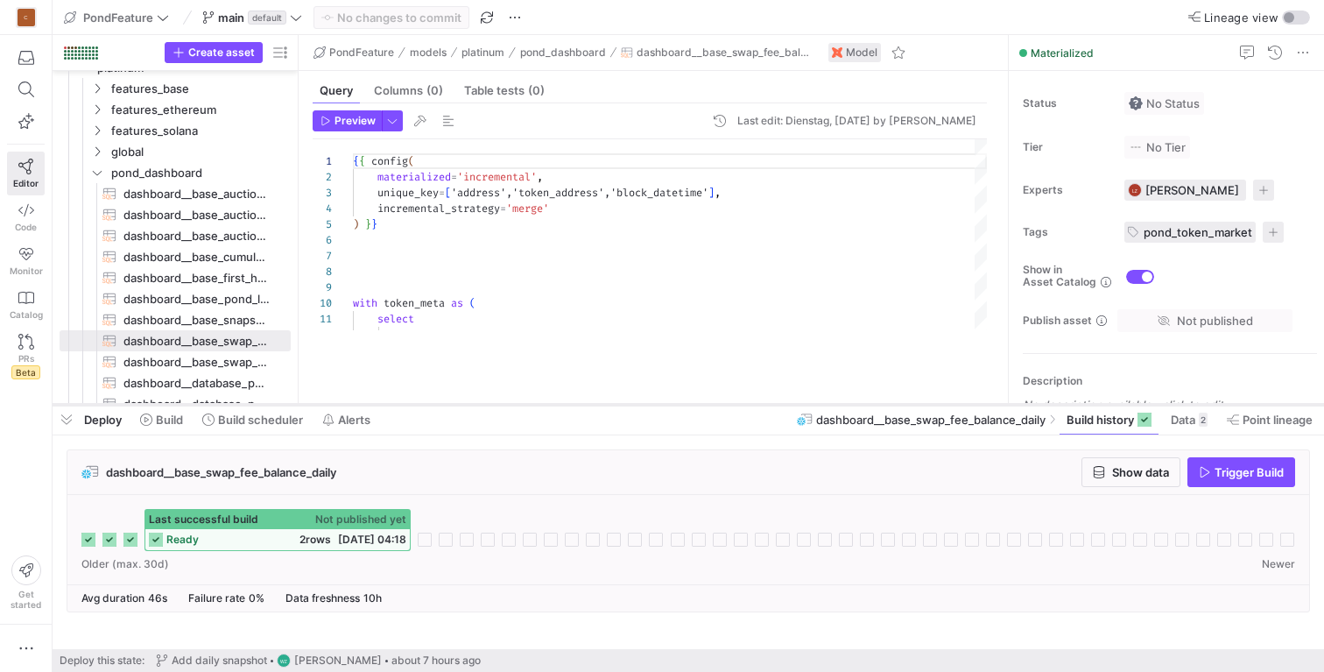
drag, startPoint x: 564, startPoint y: 354, endPoint x: 560, endPoint y: 406, distance: 51.9
click at [560, 406] on div at bounding box center [689, 404] width 1272 height 7
click at [303, 14] on span at bounding box center [252, 17] width 107 height 21
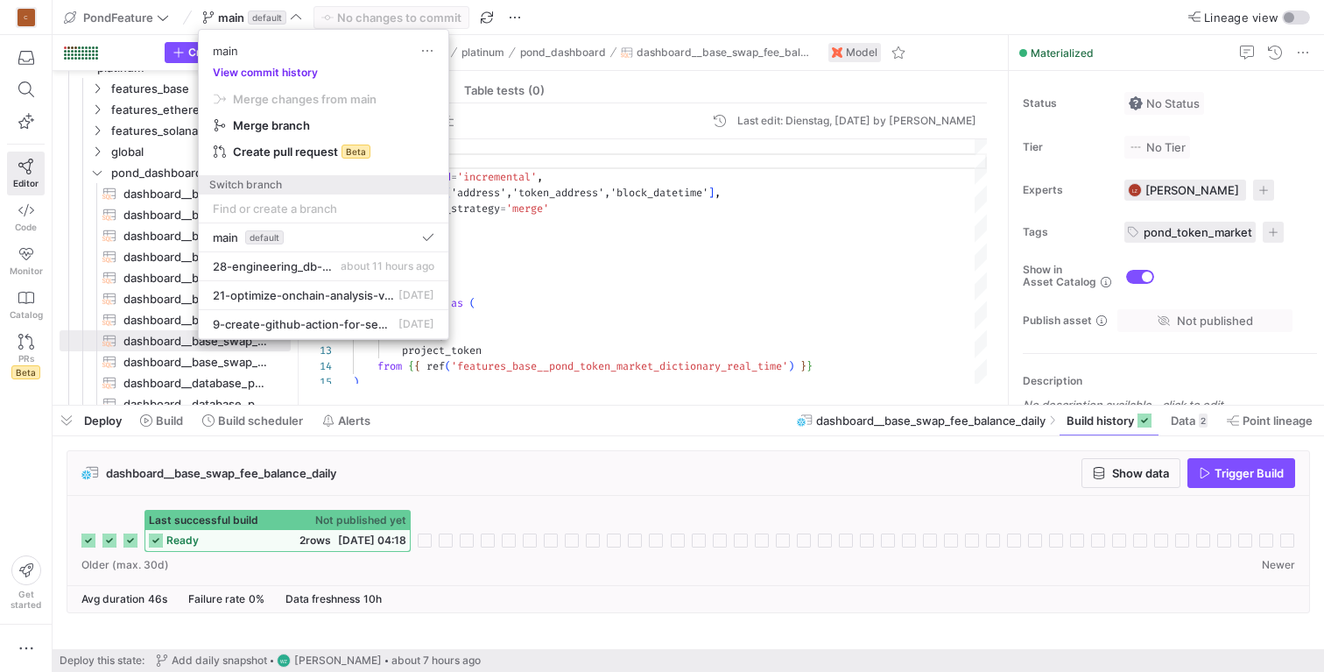
click at [300, 69] on button "View commit history" at bounding box center [265, 73] width 133 height 12
